Goal: Check status

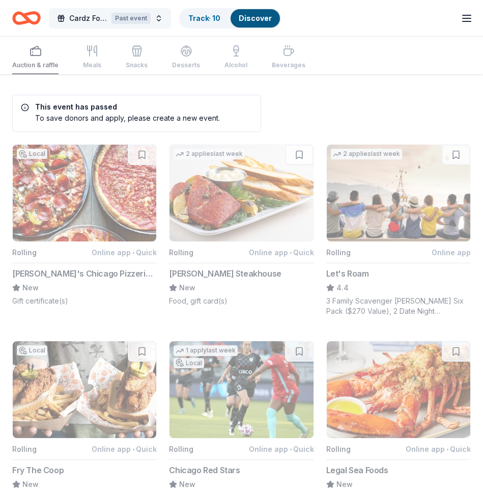
click at [102, 20] on span "Cardz For Kidz Week 2025" at bounding box center [88, 18] width 38 height 12
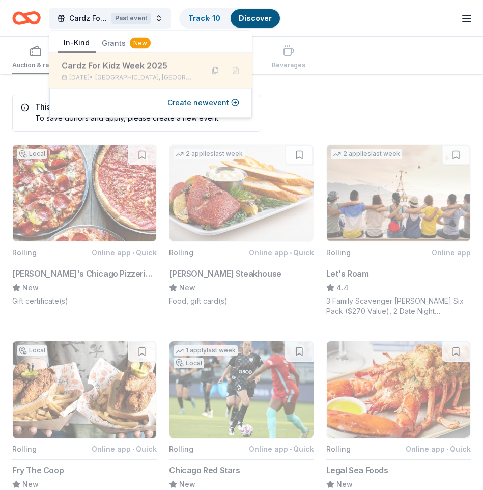
click at [125, 65] on div "Cardz For Kidz Week 2025" at bounding box center [128, 66] width 133 height 12
click at [131, 68] on div "Cardz For Kidz Week 2025" at bounding box center [128, 66] width 133 height 12
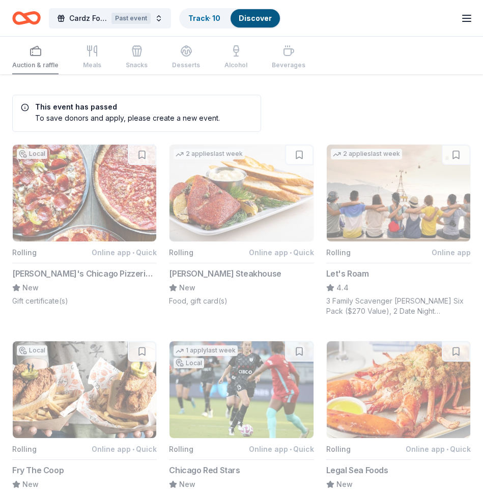
click at [467, 19] on icon "button" at bounding box center [467, 18] width 12 height 12
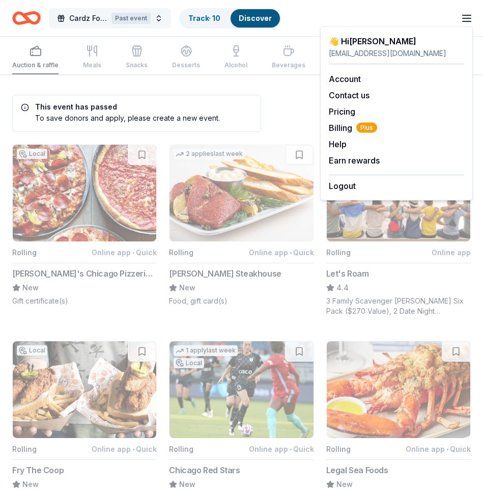
click at [138, 21] on div "Past event" at bounding box center [131, 18] width 39 height 11
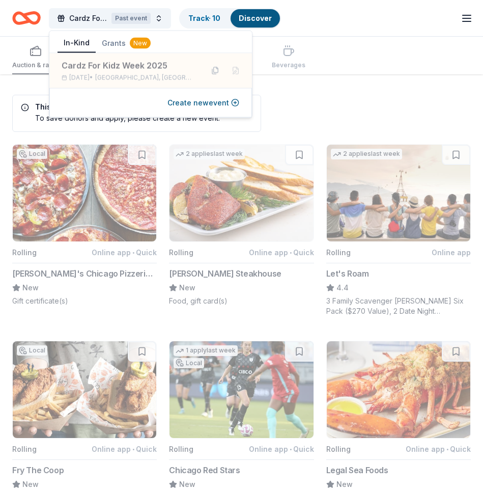
click at [121, 40] on button "Grants New" at bounding box center [126, 43] width 61 height 18
click at [70, 42] on button "In-Kind" at bounding box center [77, 43] width 38 height 19
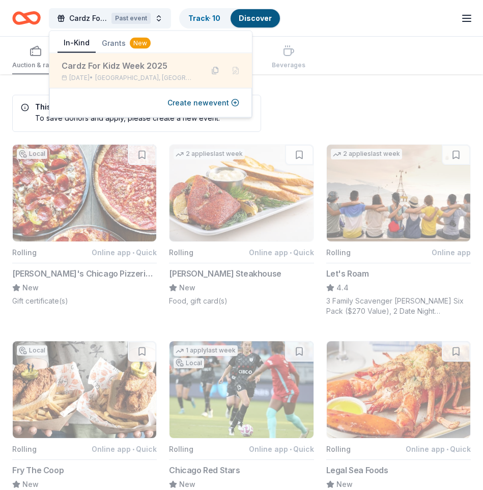
click at [148, 69] on div "Cardz For Kidz Week 2025" at bounding box center [128, 66] width 133 height 12
click at [146, 69] on div "Cardz For Kidz Week 2025" at bounding box center [128, 66] width 133 height 12
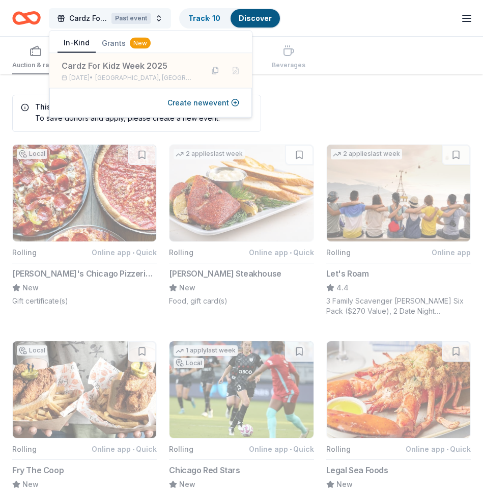
click at [82, 18] on span "Cardz For Kidz Week 2025" at bounding box center [88, 18] width 38 height 12
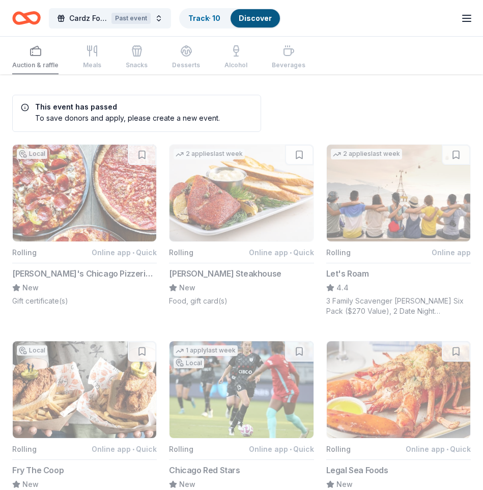
click at [44, 64] on div "Auction & raffle Meals Snacks Desserts Alcohol Beverages" at bounding box center [158, 58] width 293 height 34
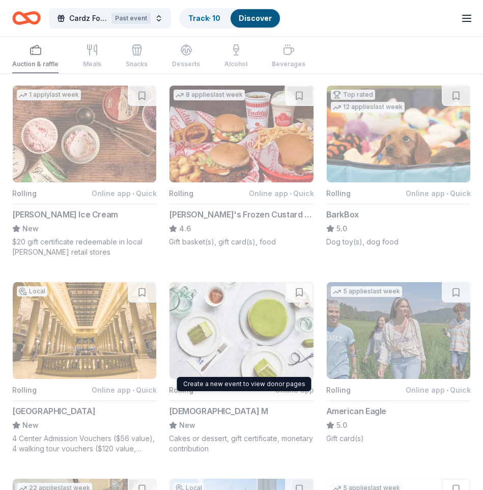
scroll to position [419, 0]
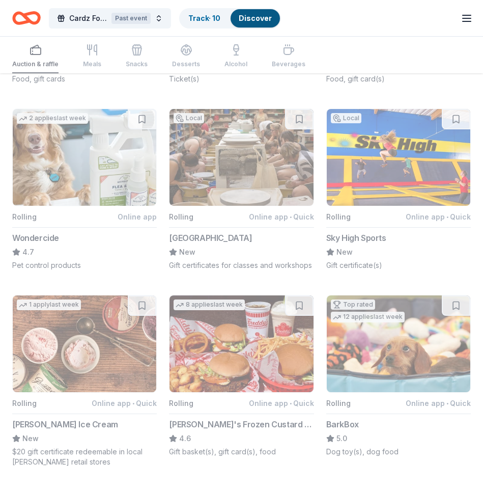
click at [465, 19] on icon "button" at bounding box center [467, 18] width 12 height 12
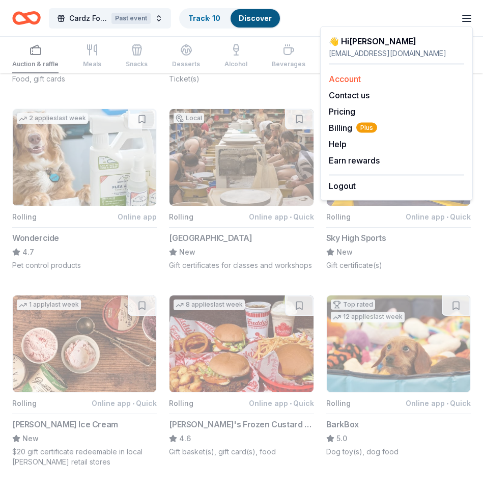
click at [355, 79] on link "Account" at bounding box center [345, 79] width 32 height 10
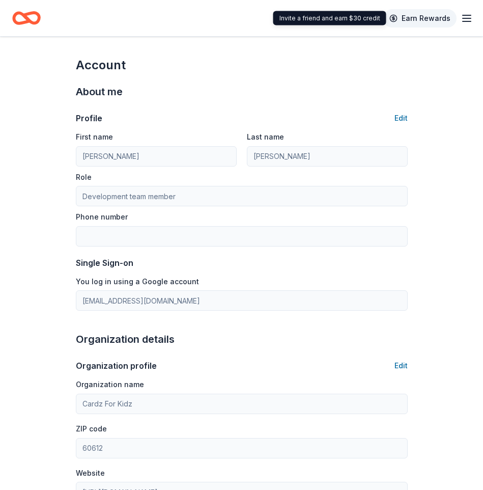
click at [426, 19] on link "Earn Rewards" at bounding box center [419, 18] width 73 height 18
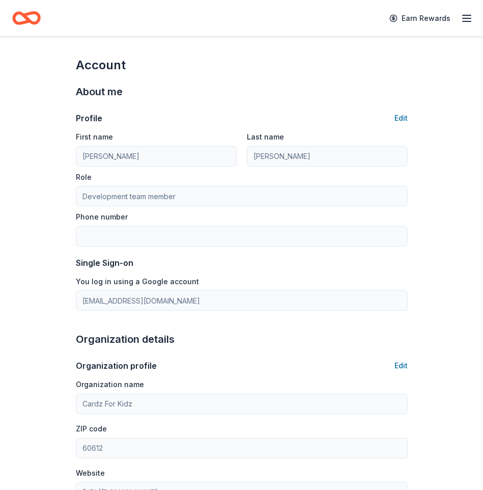
click at [29, 22] on icon "Home" at bounding box center [31, 18] width 16 height 10
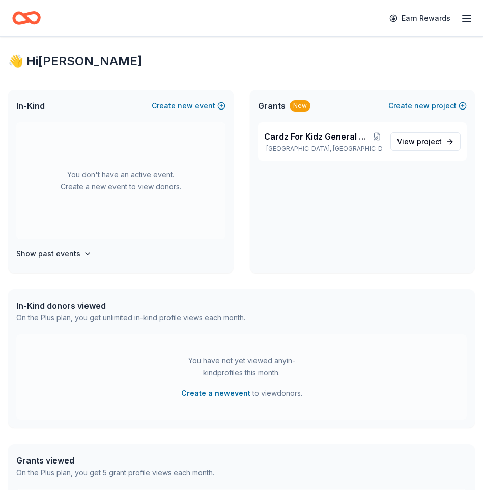
click at [303, 219] on div "Cardz For Kidz General Operations & Program Support [GEOGRAPHIC_DATA], [GEOGRAP…" at bounding box center [363, 197] width 226 height 151
click at [78, 252] on button "Show past events" at bounding box center [53, 253] width 75 height 12
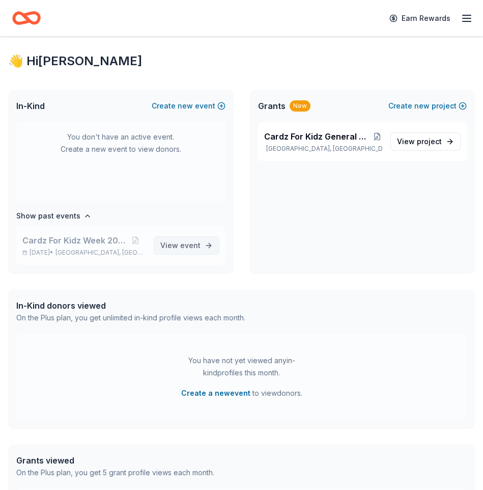
click at [165, 247] on span "View event" at bounding box center [180, 245] width 40 height 12
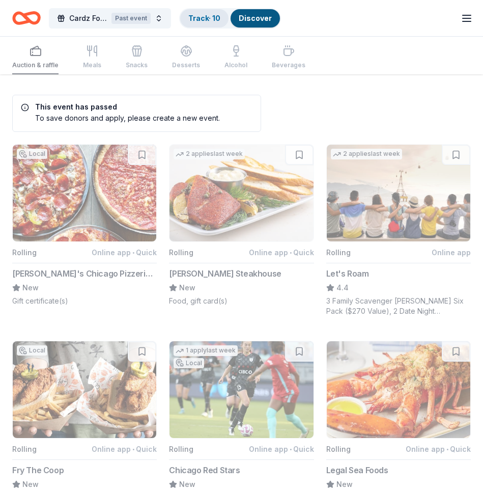
click at [211, 14] on link "Track · 10" at bounding box center [204, 18] width 32 height 9
click at [212, 22] on div "Track · 10" at bounding box center [204, 18] width 48 height 18
